Goal: Browse casually

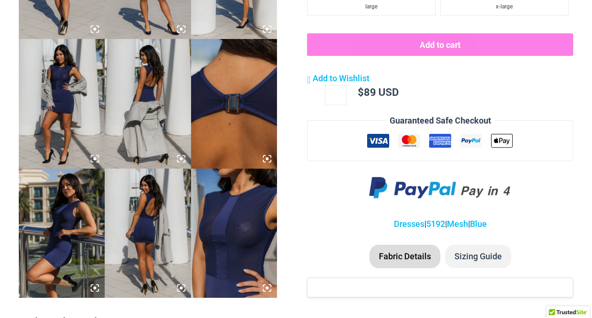
scroll to position [348, 0]
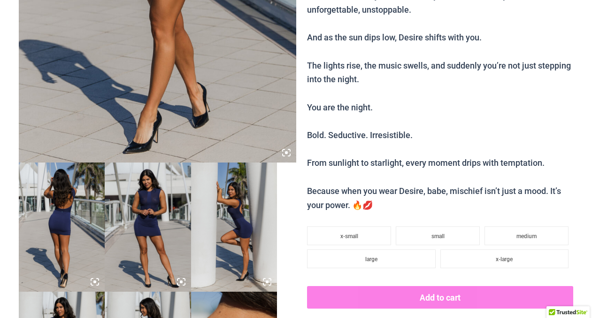
click at [48, 239] on img at bounding box center [62, 227] width 86 height 129
click at [139, 237] on img at bounding box center [148, 227] width 86 height 129
click at [181, 286] on icon at bounding box center [181, 282] width 8 height 8
click at [180, 286] on icon at bounding box center [181, 282] width 8 height 8
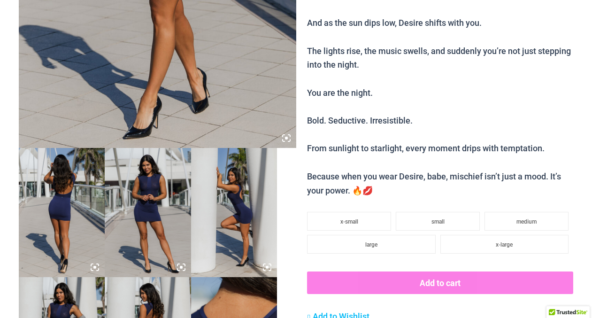
scroll to position [395, 0]
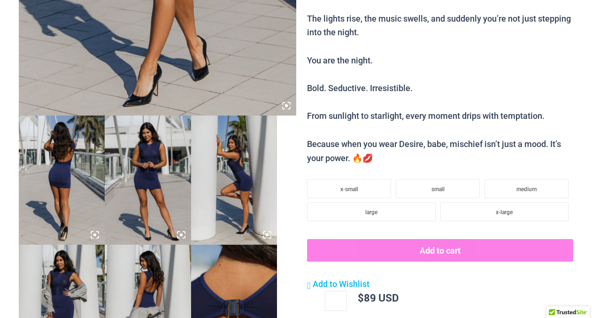
click at [287, 110] on icon at bounding box center [286, 105] width 8 height 8
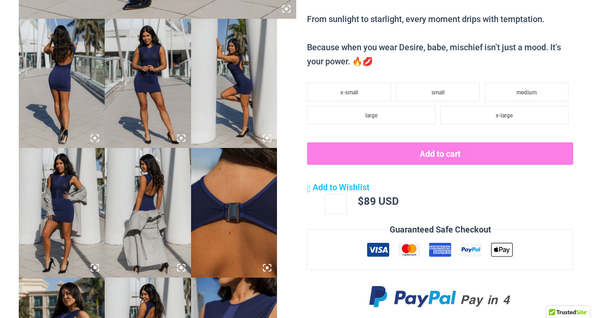
scroll to position [536, 0]
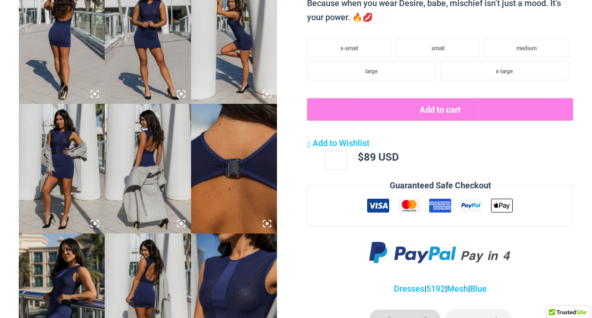
click at [96, 225] on icon at bounding box center [94, 223] width 3 height 3
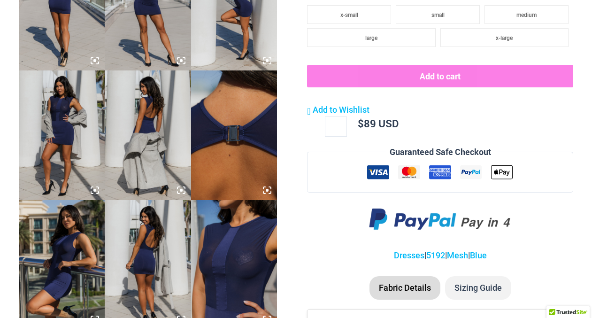
scroll to position [695, 0]
